Goal: Task Accomplishment & Management: Use online tool/utility

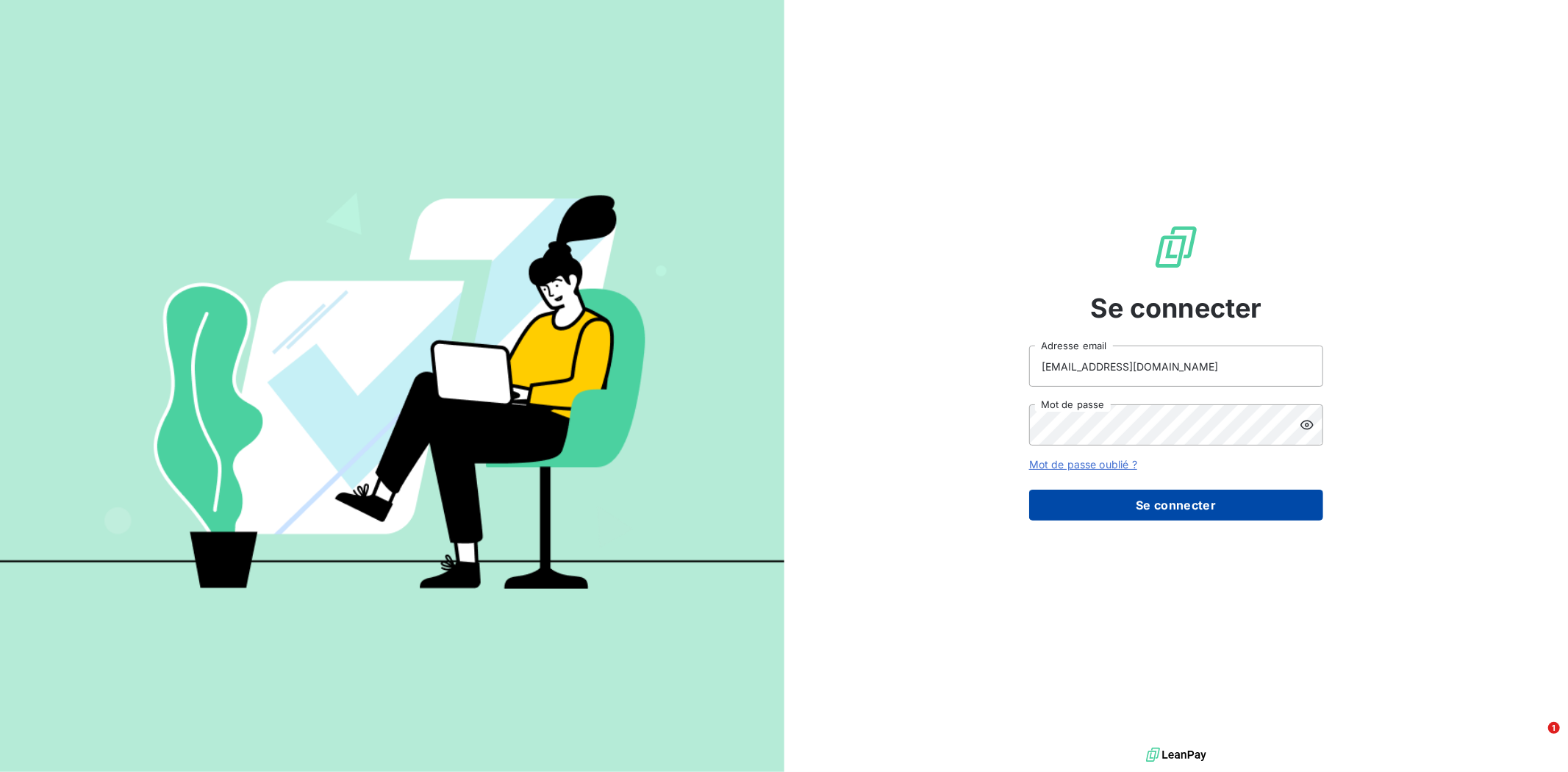
click at [1204, 498] on button "Se connecter" at bounding box center [1176, 505] width 294 height 31
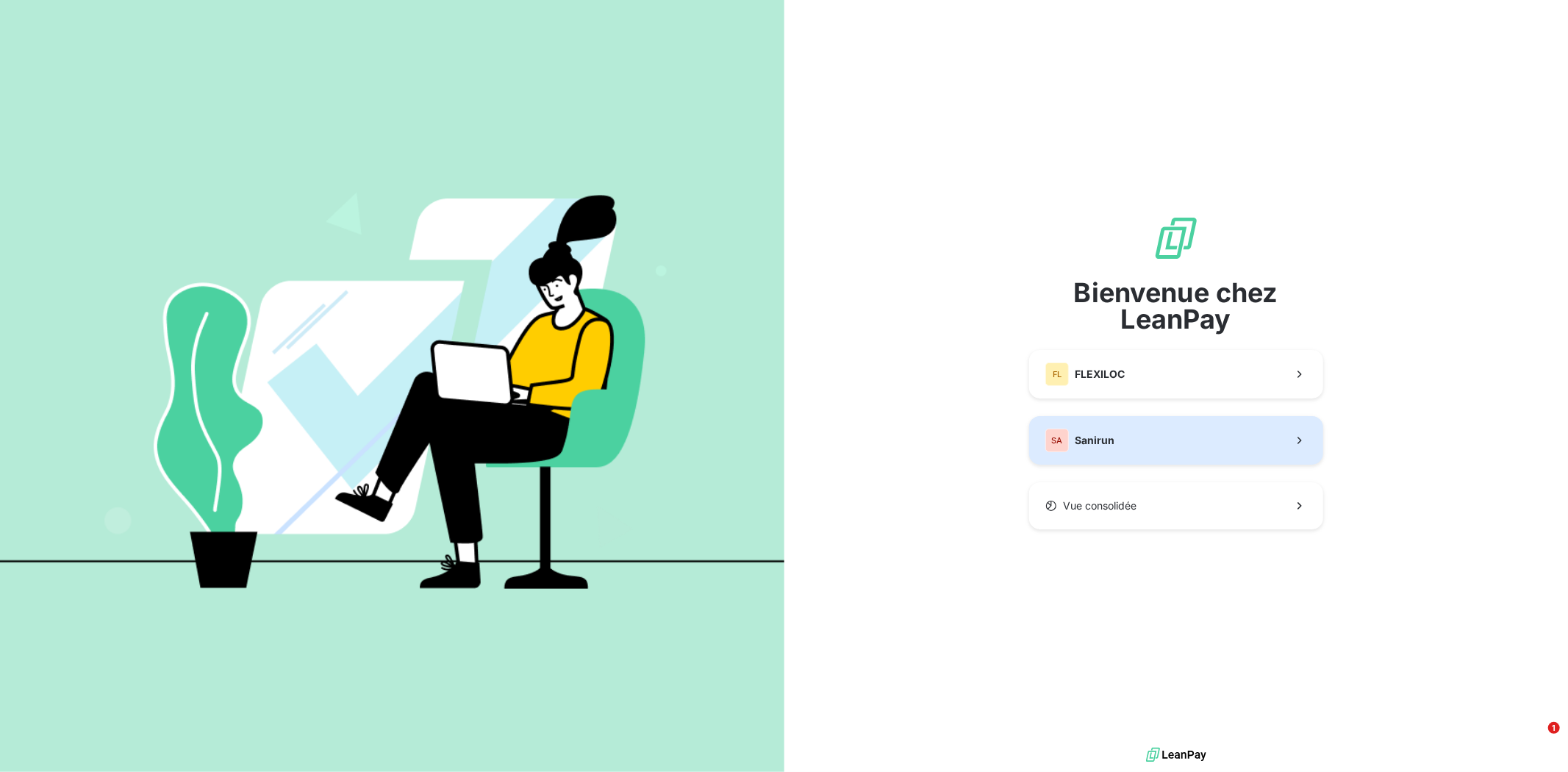
click at [1141, 449] on button "SA Sanirun" at bounding box center [1176, 440] width 294 height 48
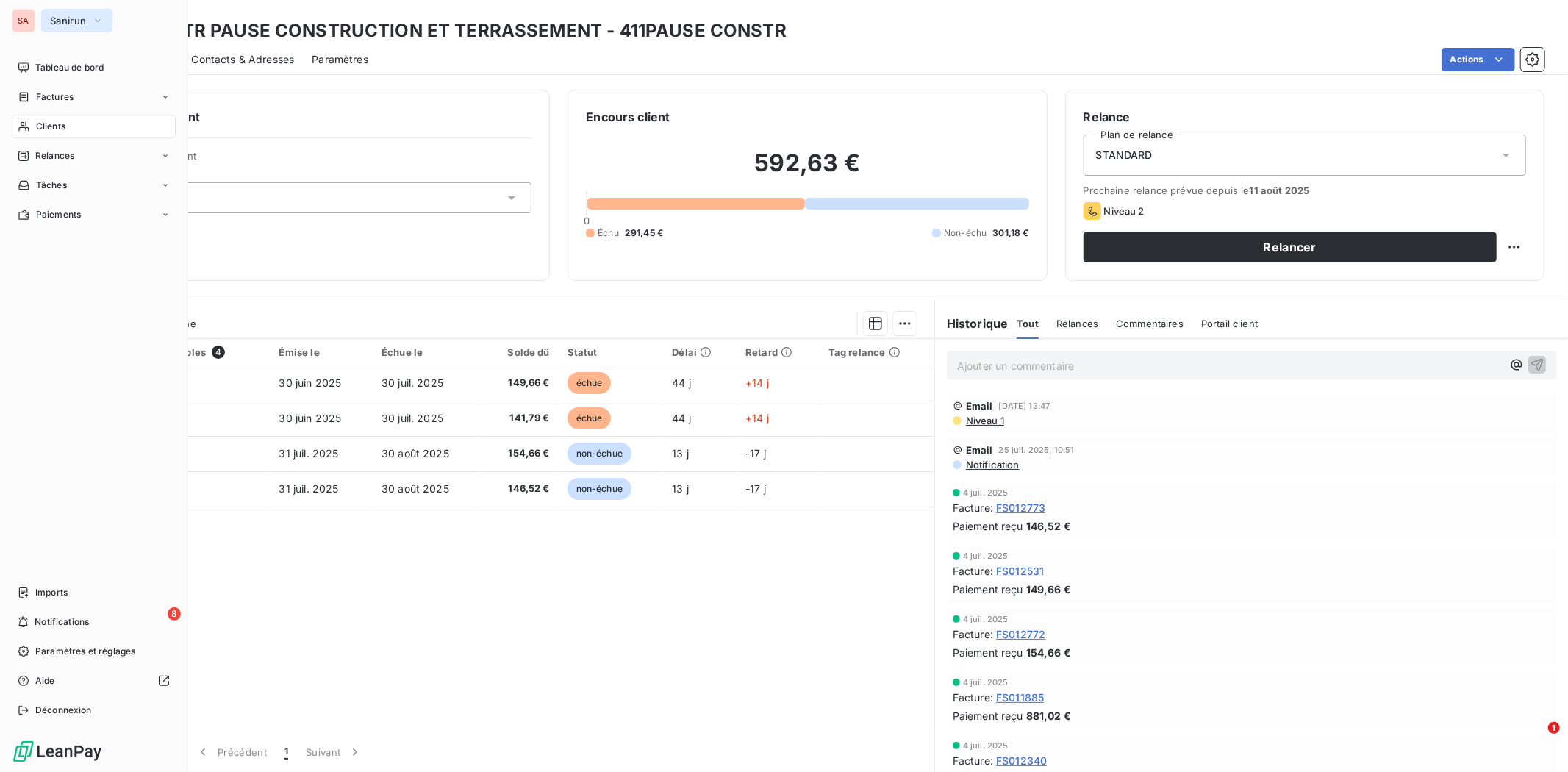
click at [90, 23] on button "Sanirun" at bounding box center [76, 21] width 71 height 24
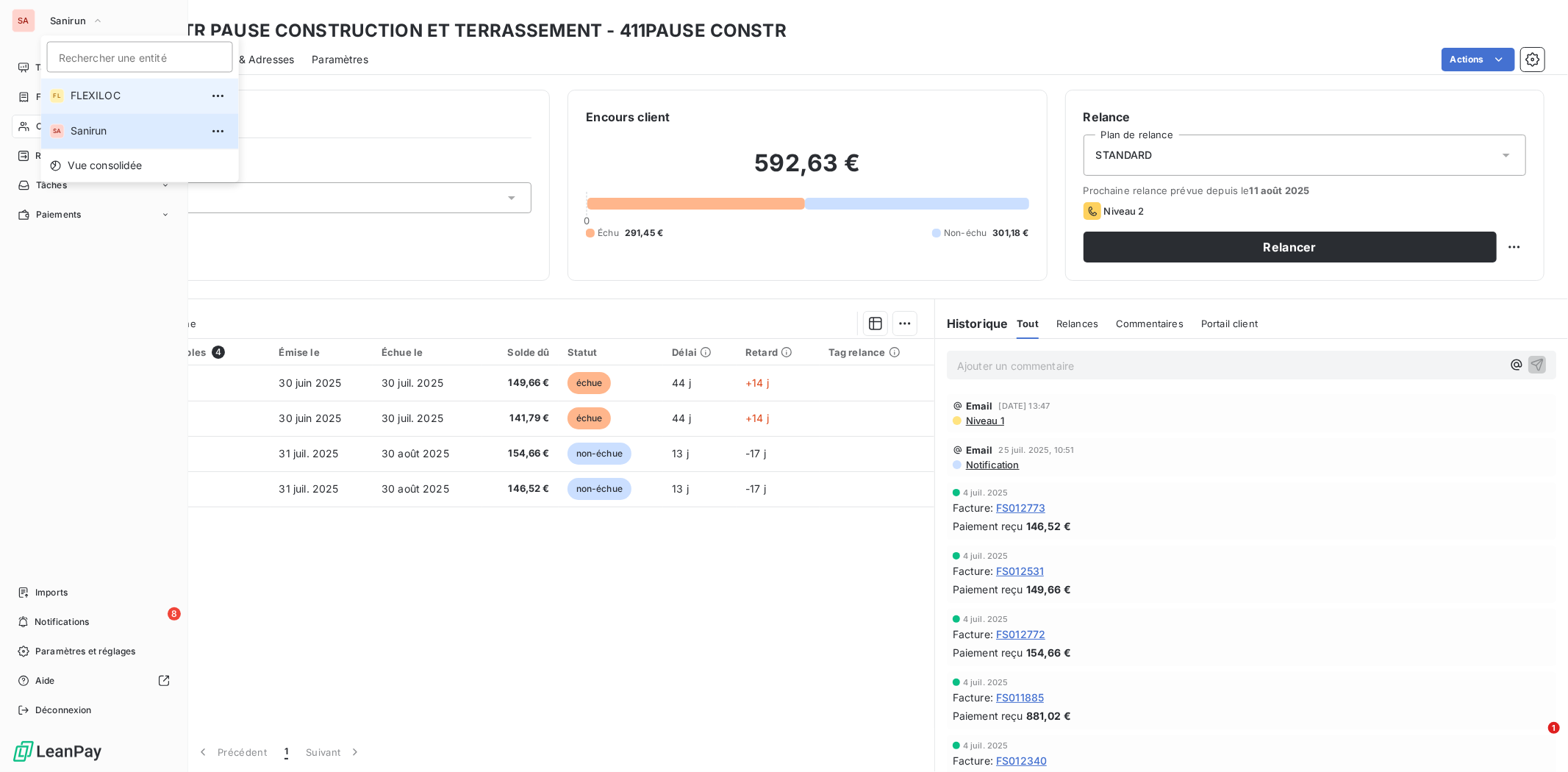
click at [100, 96] on span "FLEXILOC" at bounding box center [135, 96] width 130 height 15
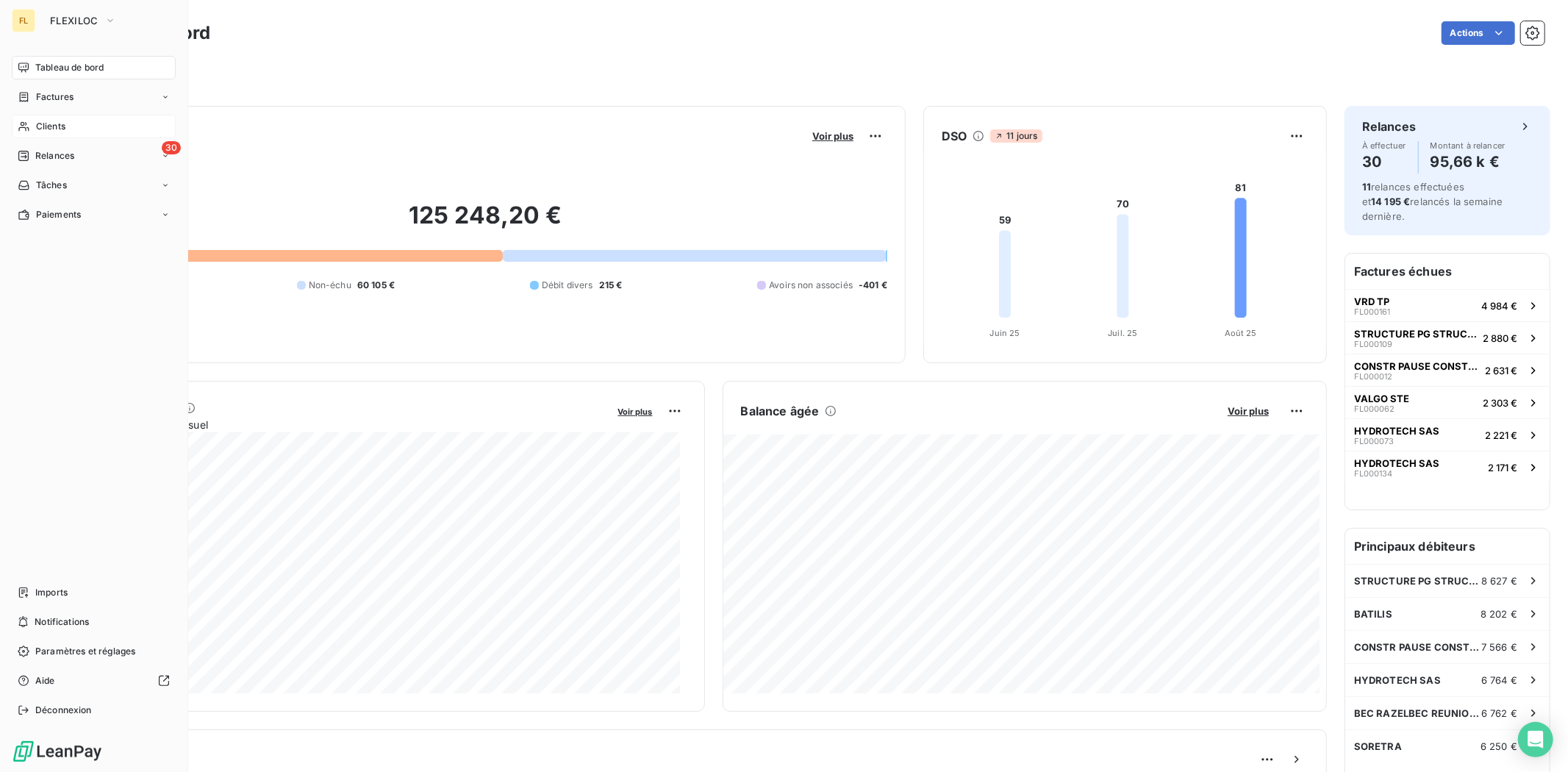
click at [39, 121] on span "Clients" at bounding box center [51, 126] width 30 height 13
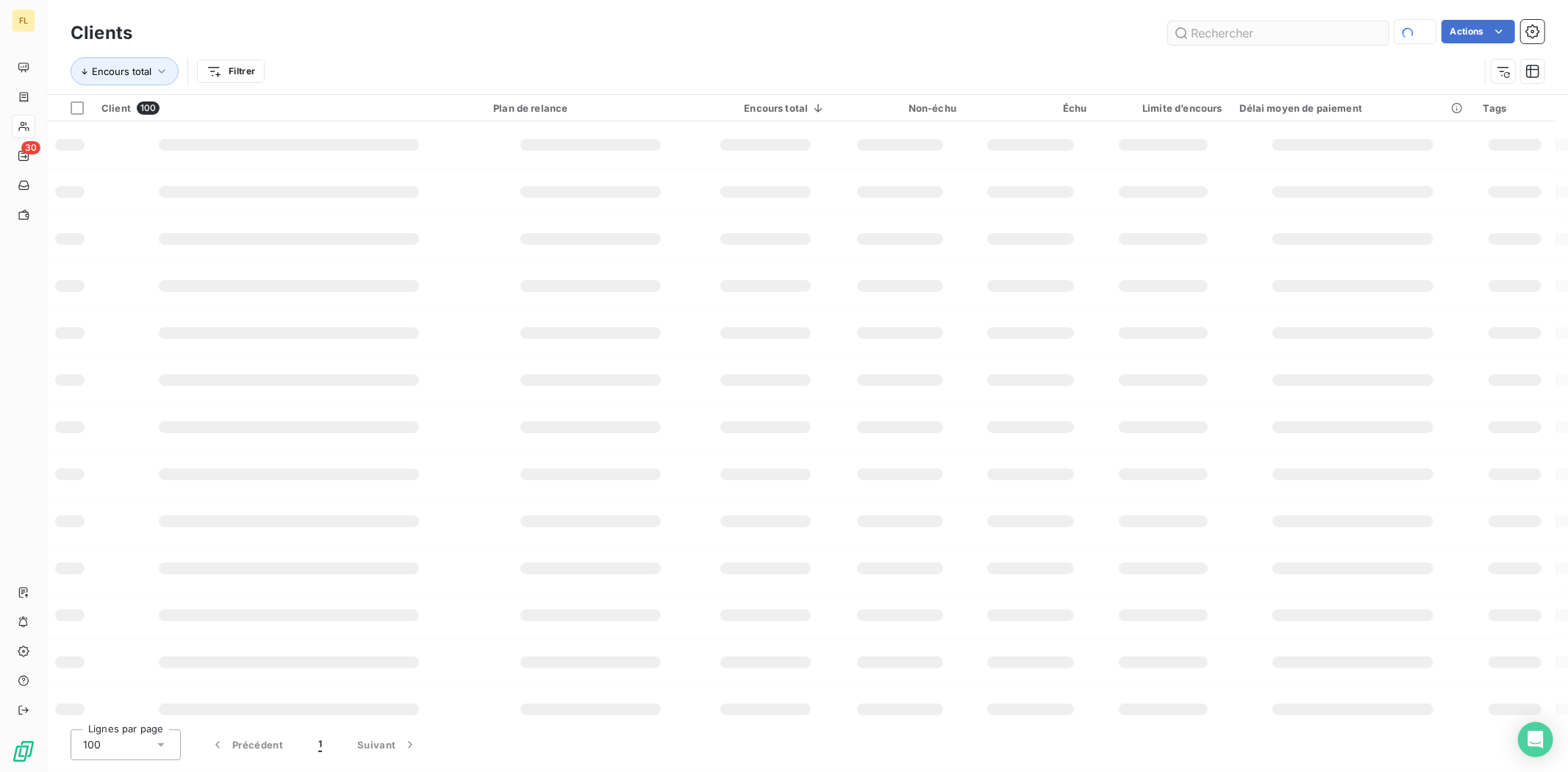
click at [1311, 42] on input "text" at bounding box center [1279, 33] width 221 height 24
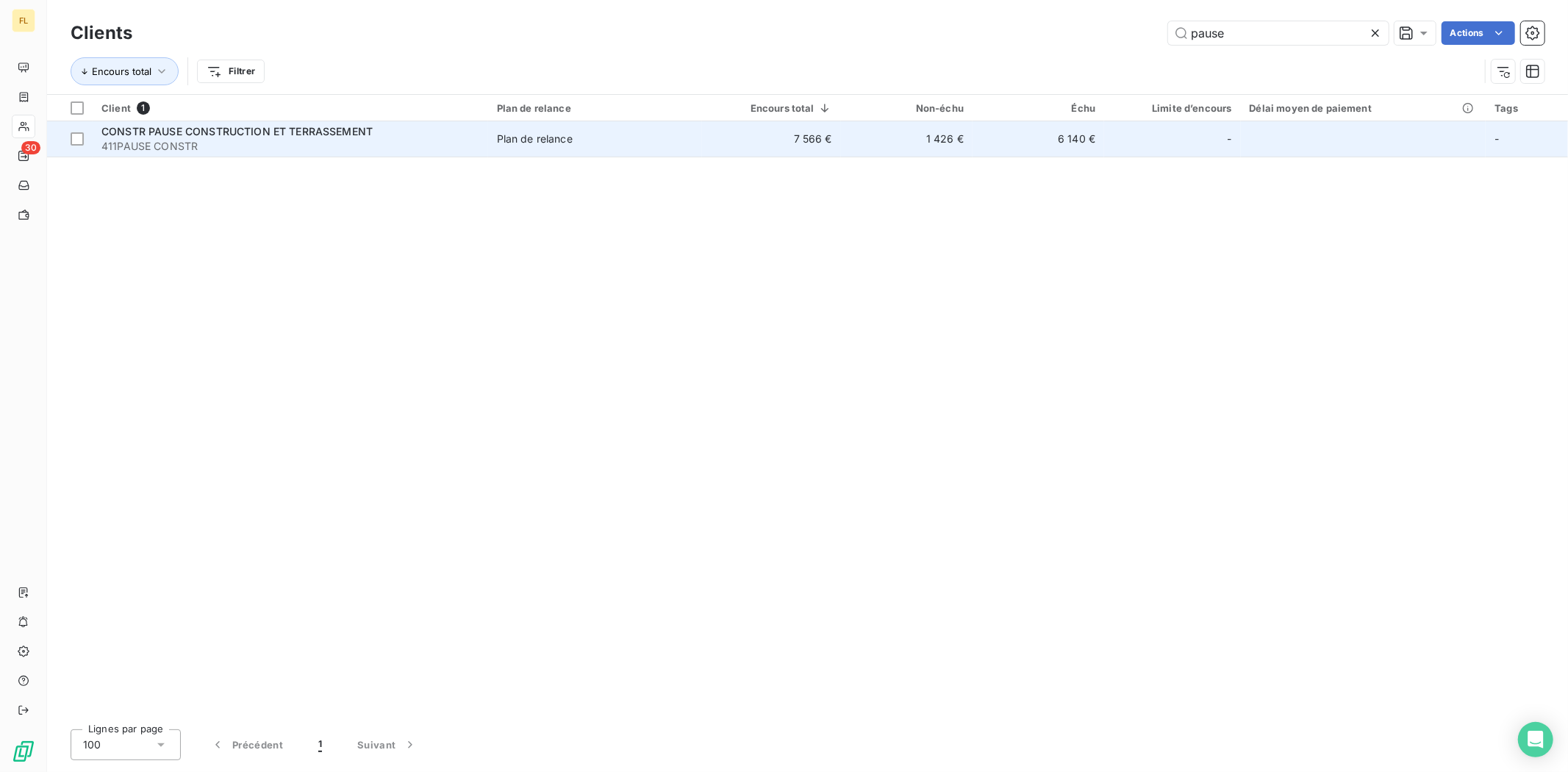
type input "pause"
click at [606, 137] on span "Plan de relance" at bounding box center [595, 139] width 196 height 15
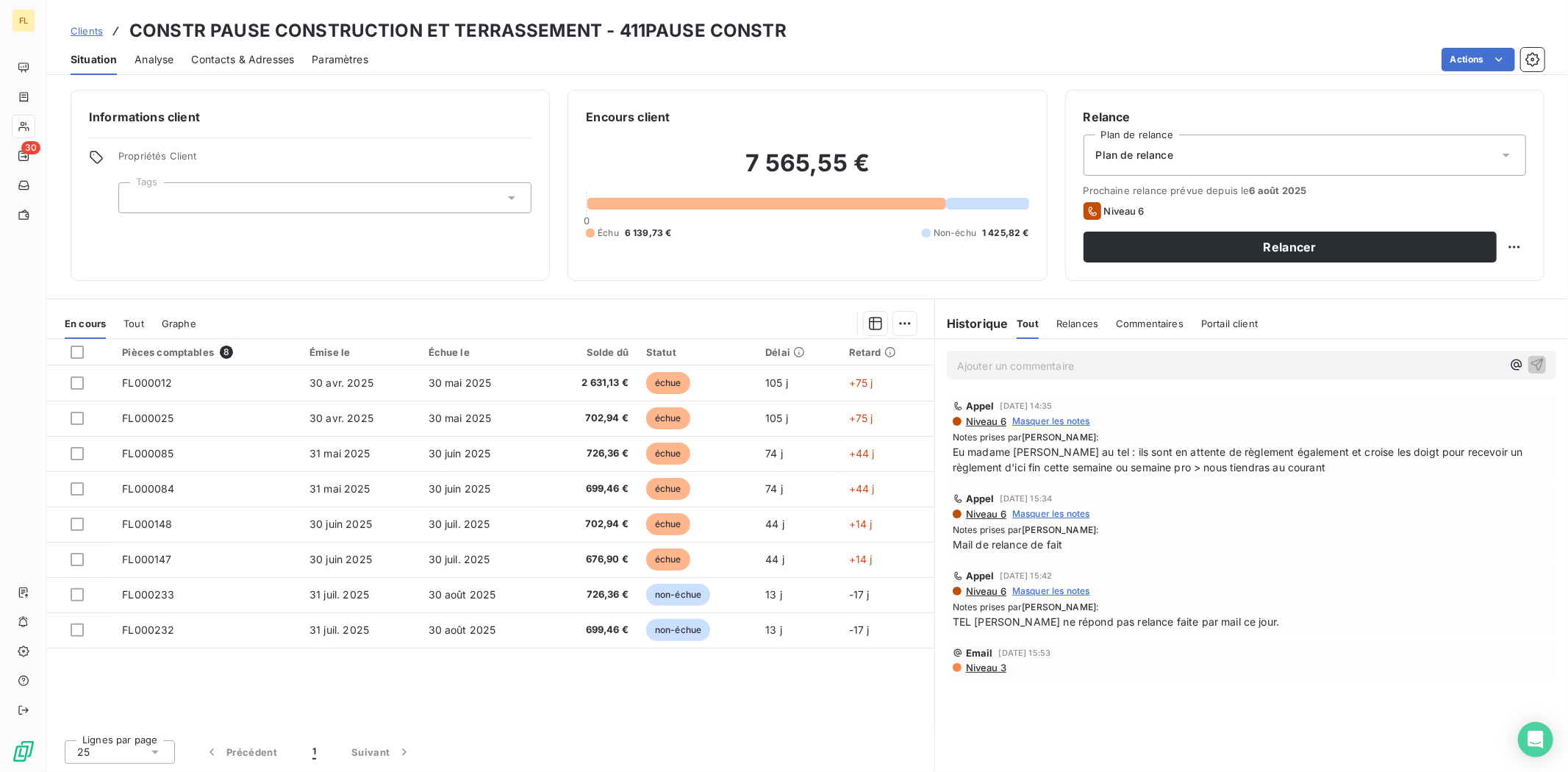
click at [1112, 373] on p "Ajouter un commentaire ﻿" at bounding box center [1229, 366] width 545 height 18
click at [1225, 359] on span "Situation difficile pour la PAUSE CONSTRUCTION. Prevoit de fermer l'année proch…" at bounding box center [1186, 364] width 458 height 12
click at [1236, 365] on span "Situation difficile pour la PAUSE CONSTRUCTION. Prevoit de fermer l'année proch…" at bounding box center [1186, 364] width 458 height 12
click at [1439, 363] on p "Situation difficile pour la PAUSE CONSTRUCTION. Prévoit de fermer l'année proch…" at bounding box center [1229, 365] width 545 height 17
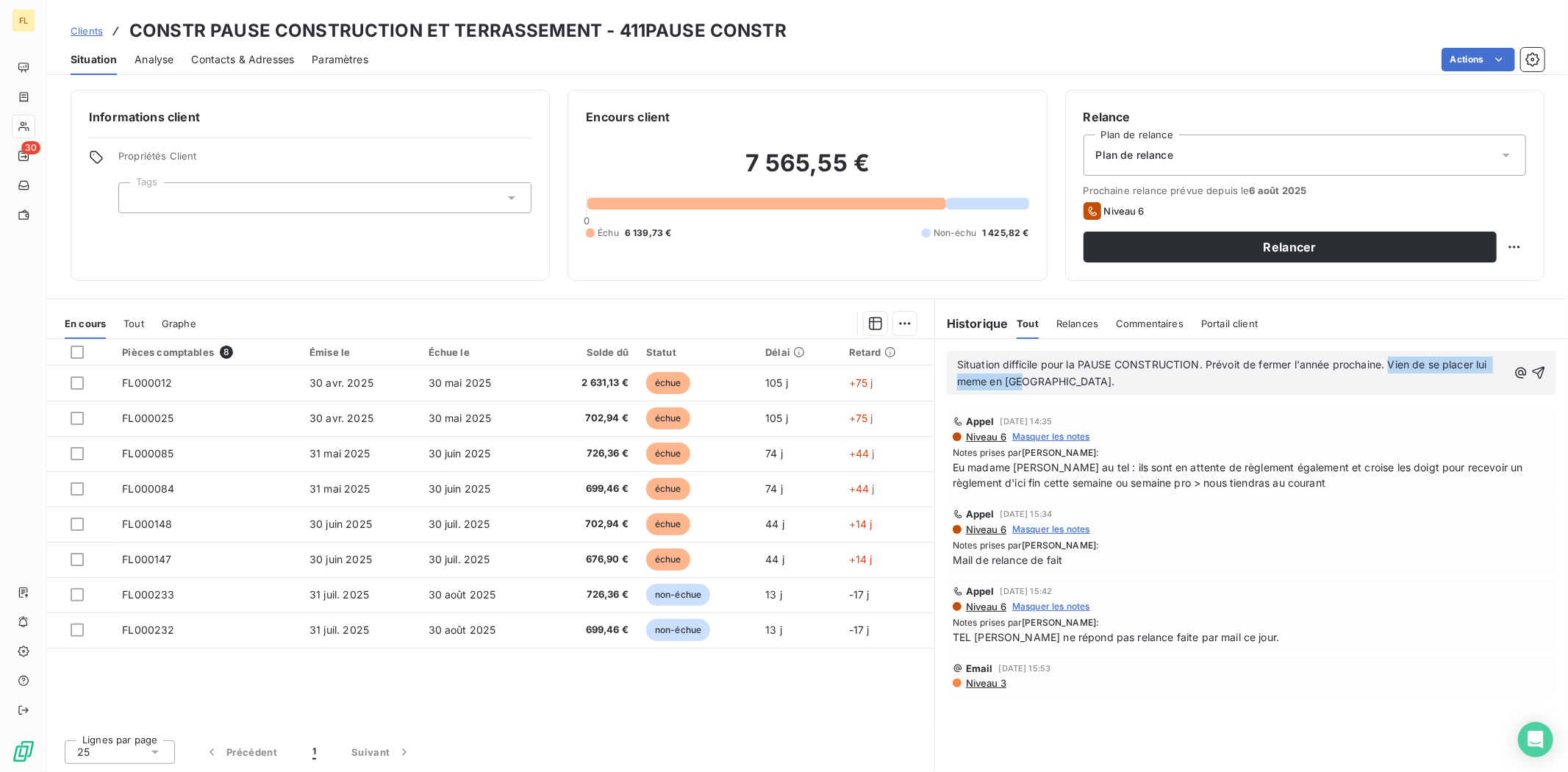
drag, startPoint x: 1055, startPoint y: 383, endPoint x: 1392, endPoint y: 356, distance: 338.1
click at [1392, 357] on p "Situation difficile pour la PAUSE CONSTRUCTION. Prévoit de fermer l'année proch…" at bounding box center [1233, 373] width 551 height 34
click at [1384, 369] on span "Situation difficile pour la PAUSE CONSTRUCTION. Prévoit de fermer l'année proch…" at bounding box center [1224, 373] width 535 height 30
drag, startPoint x: 1029, startPoint y: 376, endPoint x: 1042, endPoint y: 376, distance: 13.0
click at [1031, 376] on span "Situation difficile pour la PAUSE CONSTRUCTION. Prévoit de fermer l'année proch…" at bounding box center [1220, 373] width 527 height 30
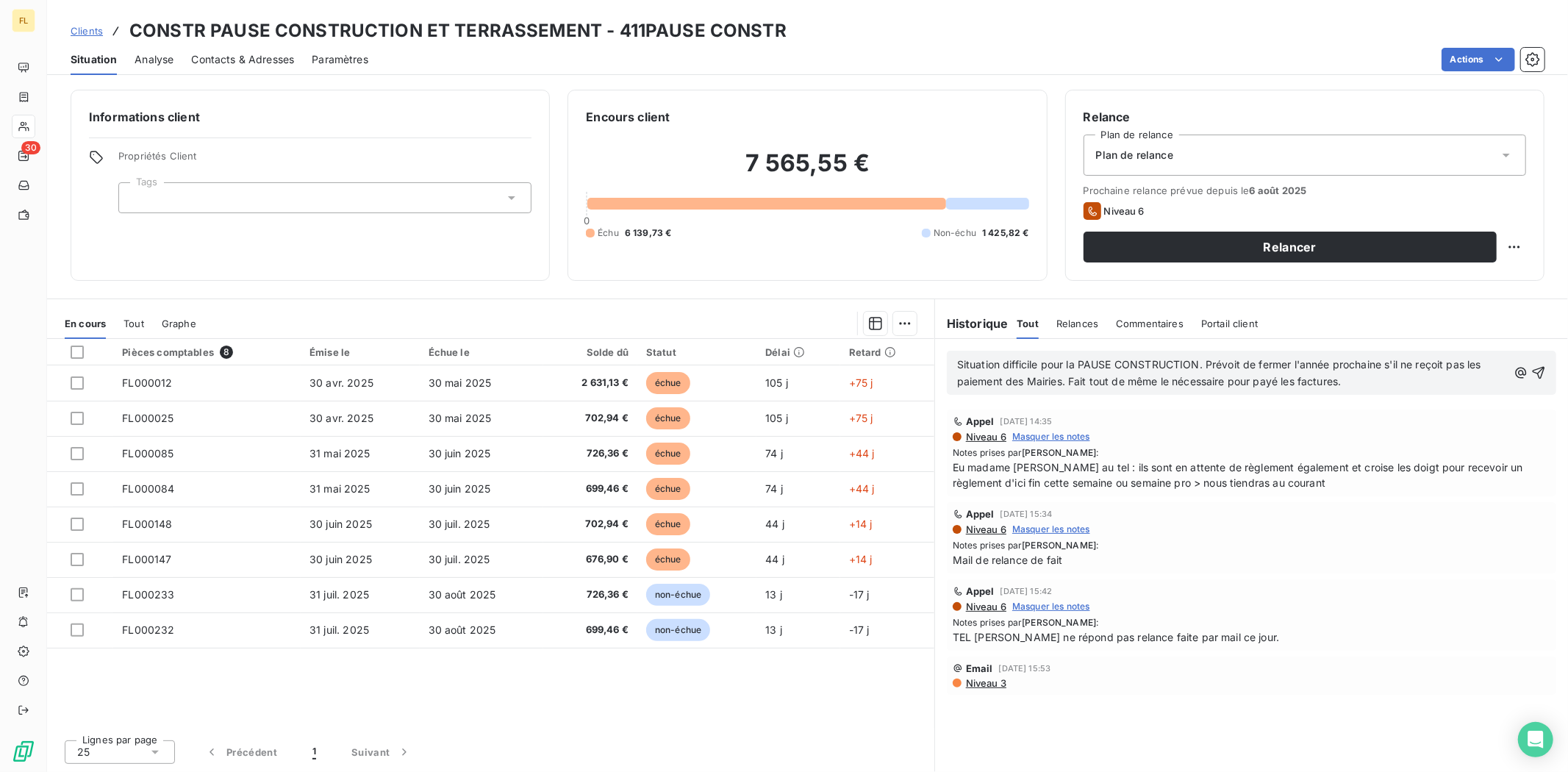
drag, startPoint x: 1361, startPoint y: 381, endPoint x: 897, endPoint y: 354, distance: 464.8
click at [906, 357] on div "En cours Tout Graphe Pièces comptables 8 Émise le Échue le Solde dû Statut Déla…" at bounding box center [807, 535] width 1521 height 473
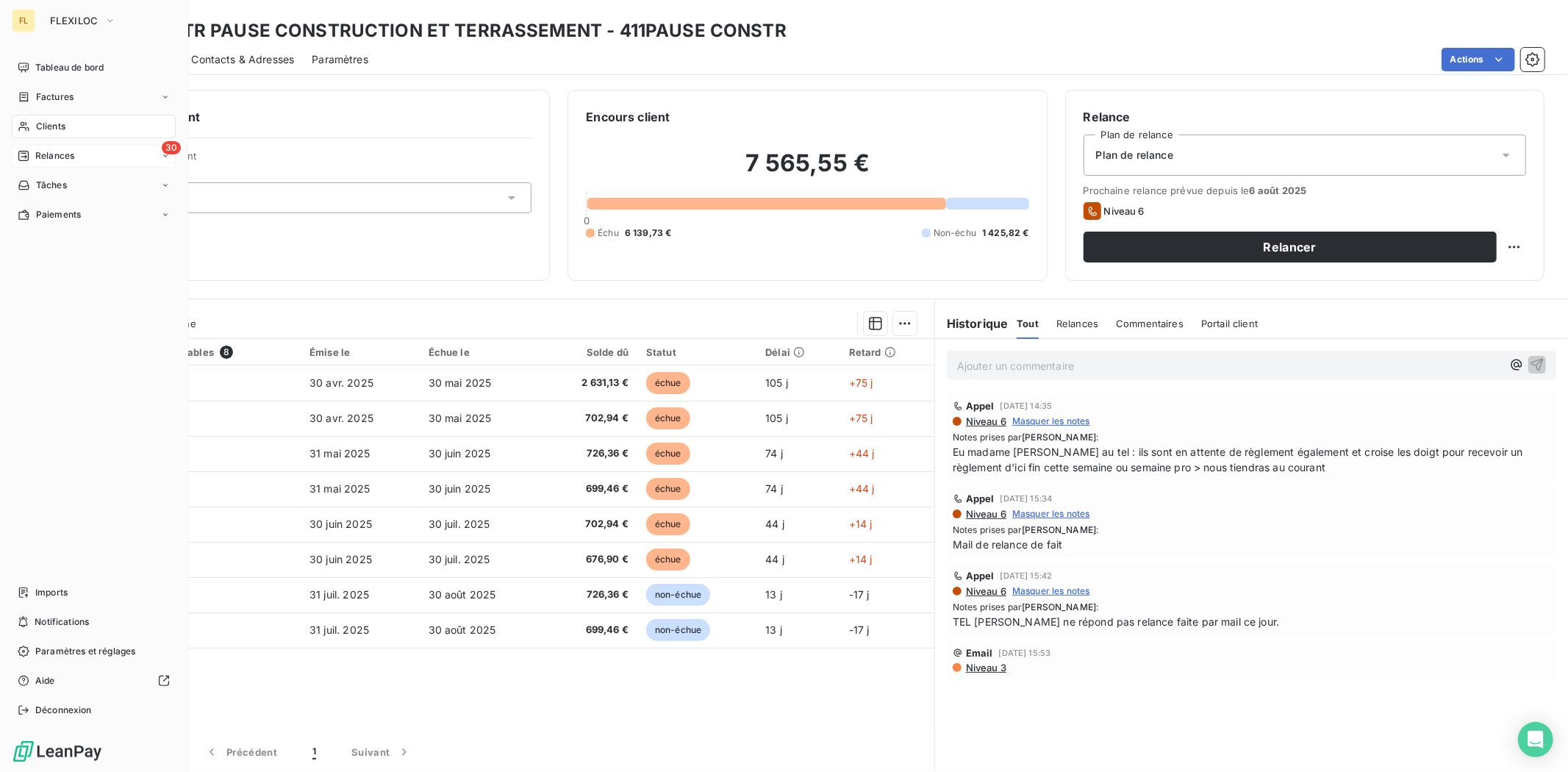
click at [52, 151] on span "Relances" at bounding box center [55, 156] width 39 height 13
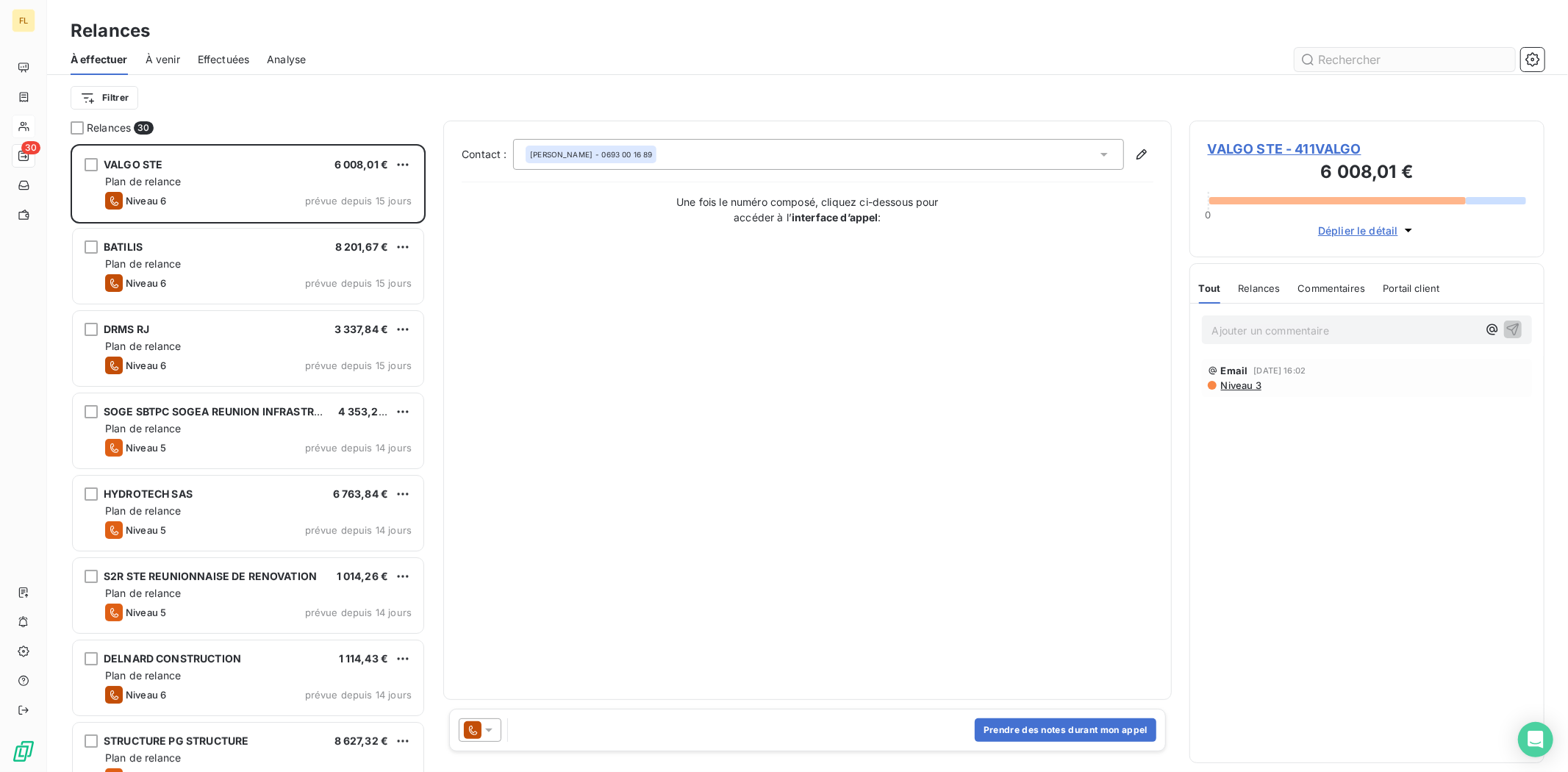
click at [1346, 53] on input "text" at bounding box center [1405, 59] width 221 height 24
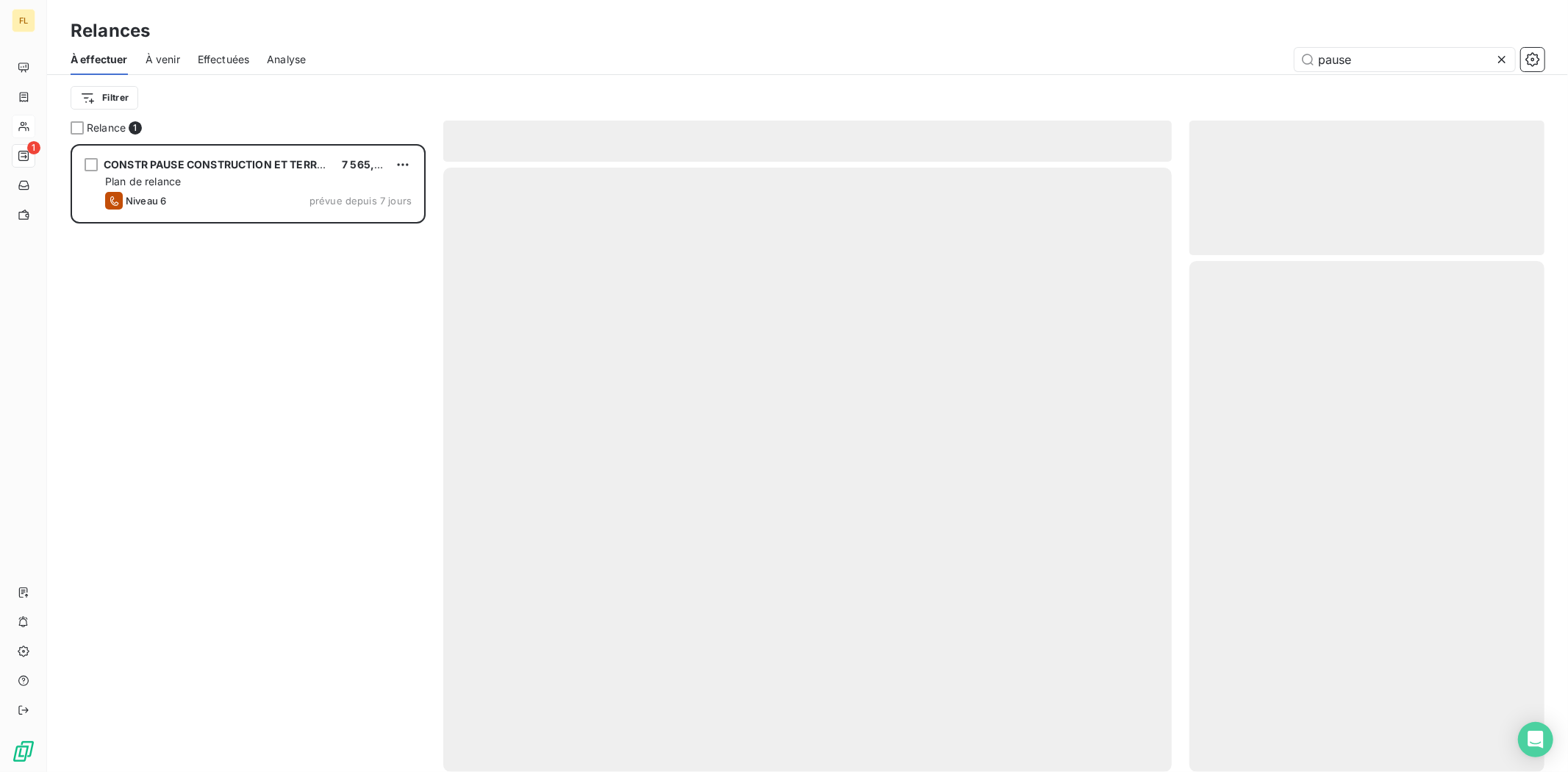
scroll to position [615, 343]
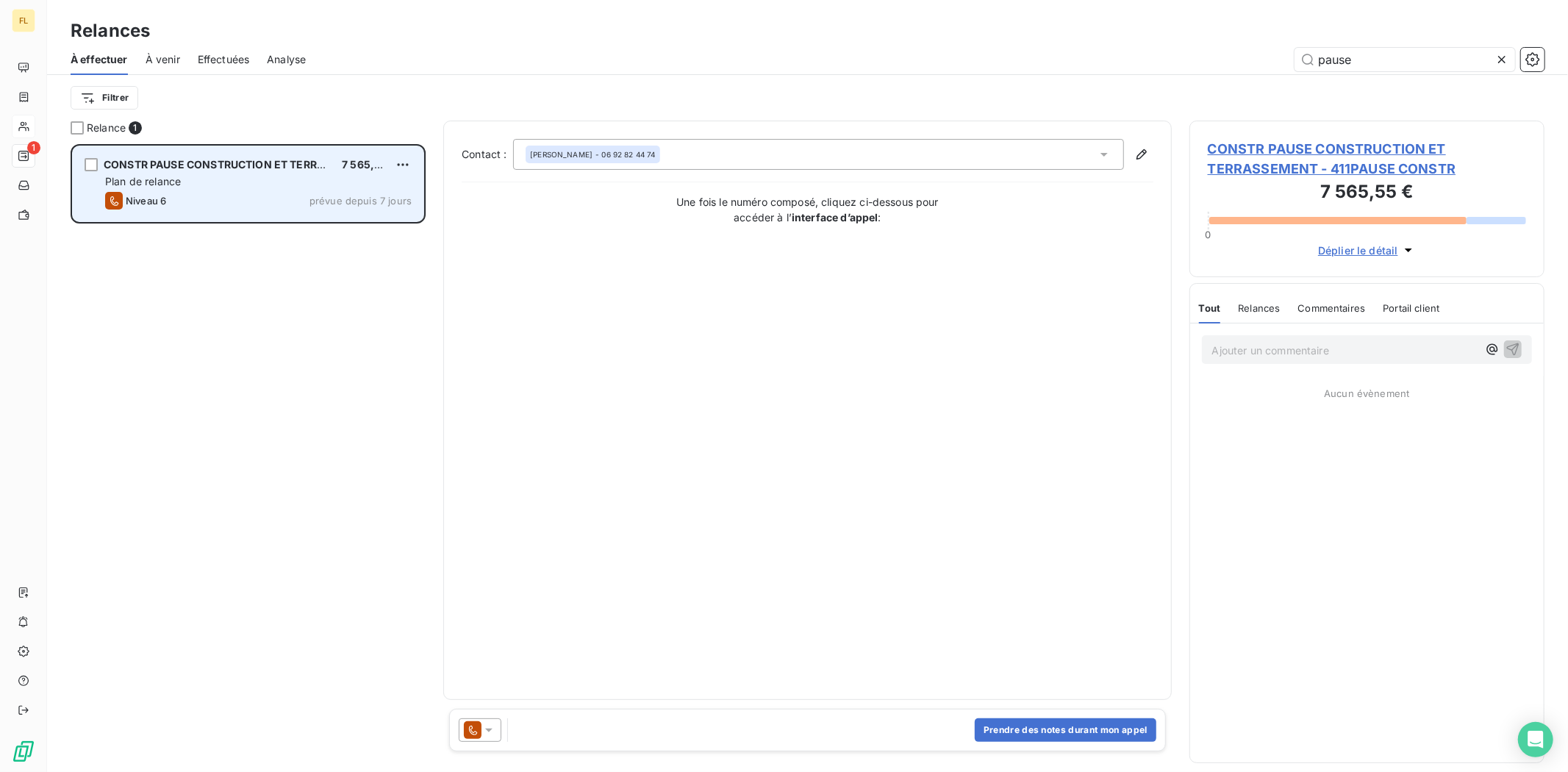
type input "pause"
click at [282, 147] on div "CONSTR PAUSE CONSTRUCTION ET TERRASSEMENT 7 565,55 € Plan de relance Niveau 6 p…" at bounding box center [248, 183] width 351 height 75
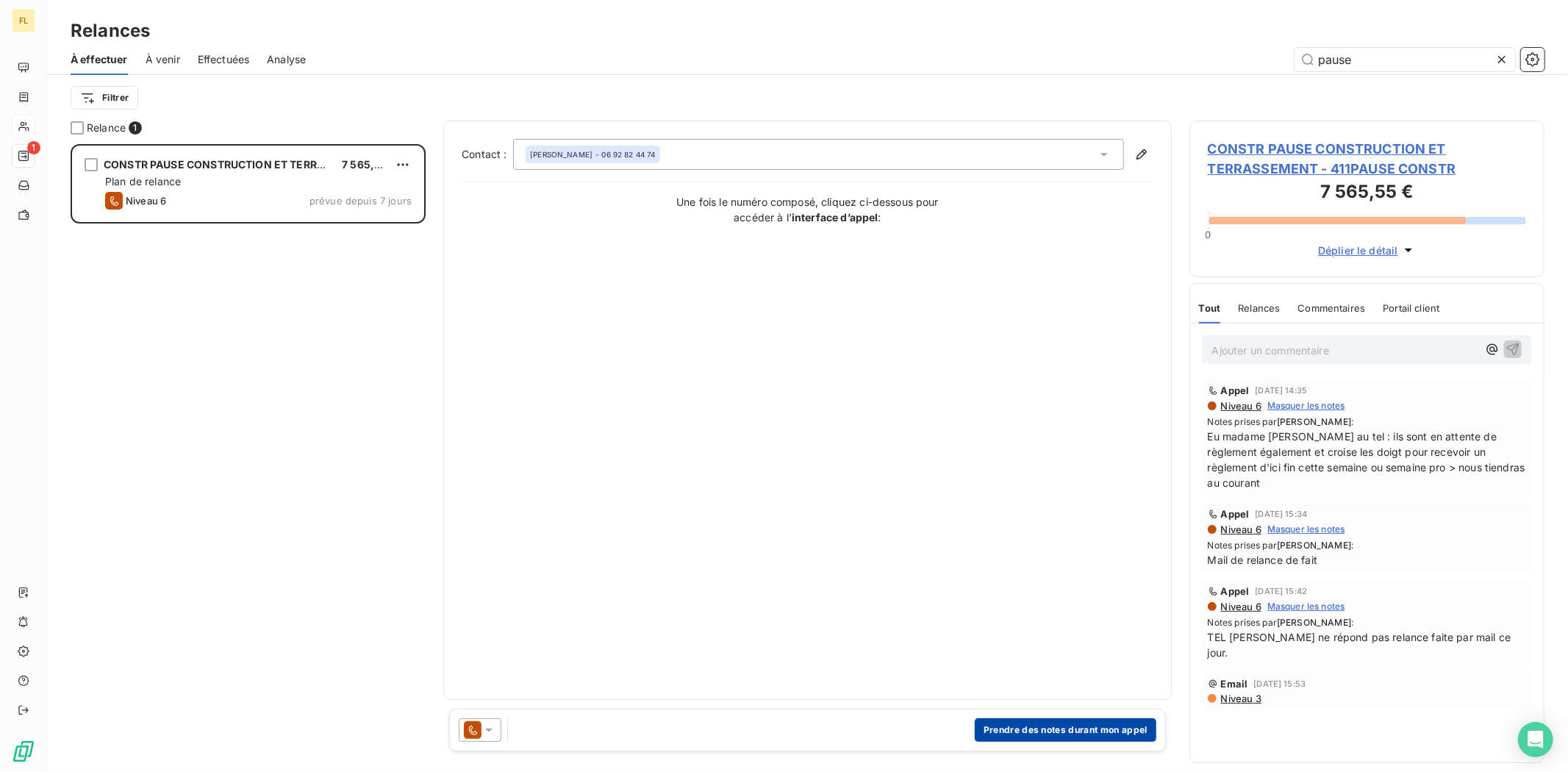
click at [1060, 738] on button "Prendre des notes durant mon appel" at bounding box center [1065, 730] width 181 height 24
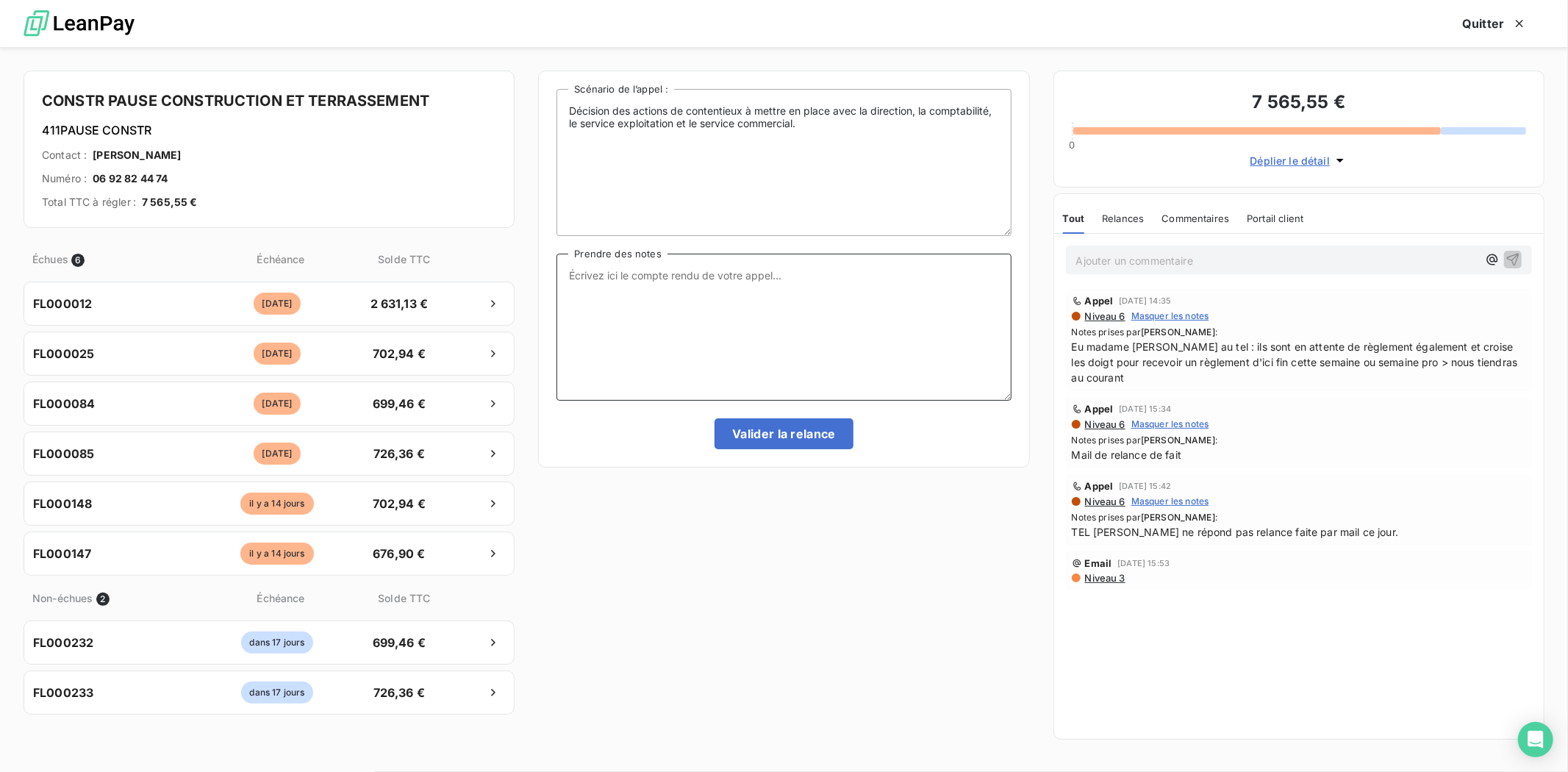
click at [649, 293] on textarea "Prendre des notes" at bounding box center [784, 327] width 454 height 147
paste textarea "Situation difficile pour la PAUSE CONSTRUCTION. Prévoit de fermer l'année proch…"
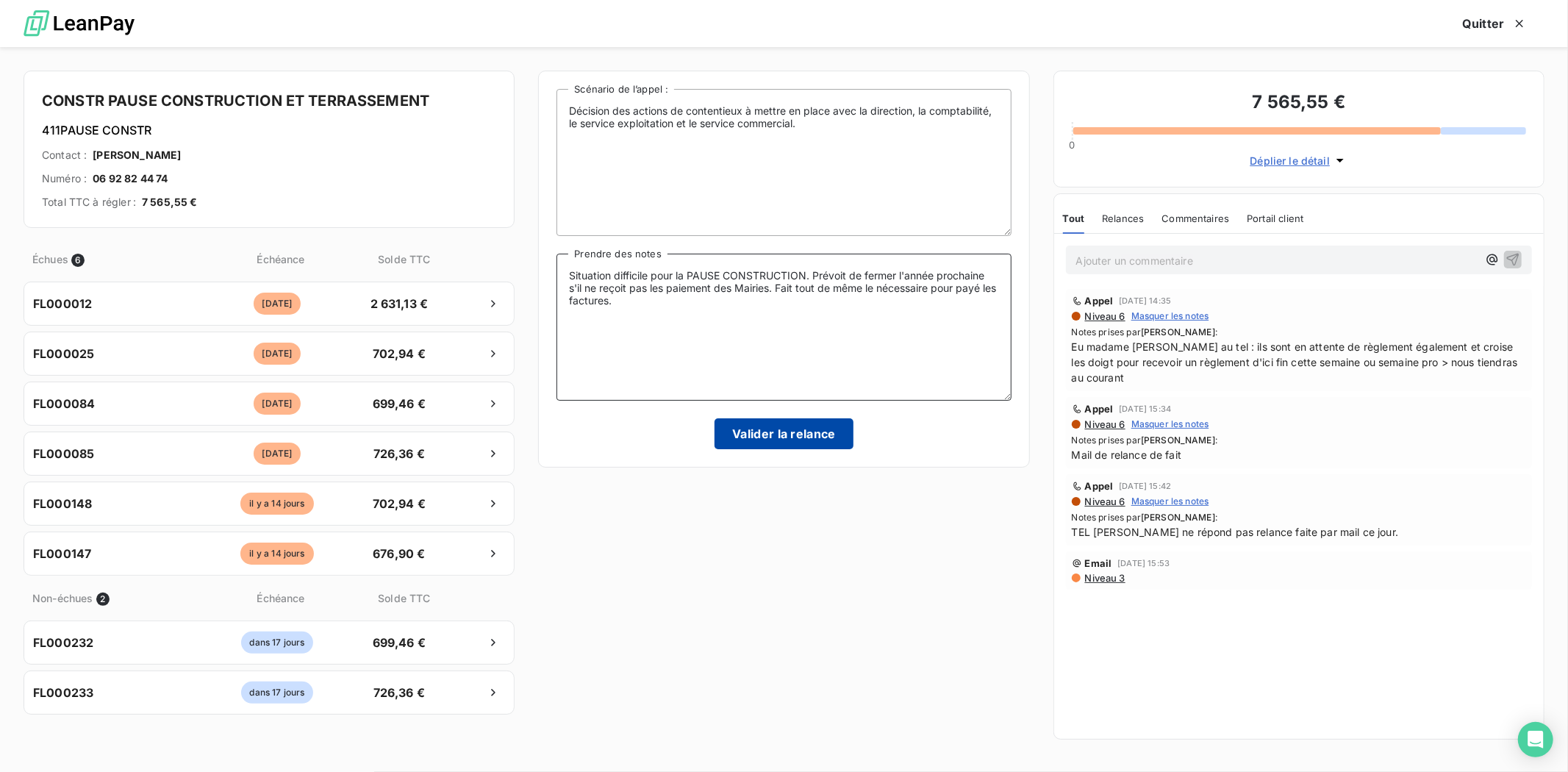
type textarea "Situation difficile pour la PAUSE CONSTRUCTION. Prévoit de fermer l'année proch…"
click at [785, 430] on button "Valider la relance" at bounding box center [783, 434] width 139 height 31
